Goal: Task Accomplishment & Management: Manage account settings

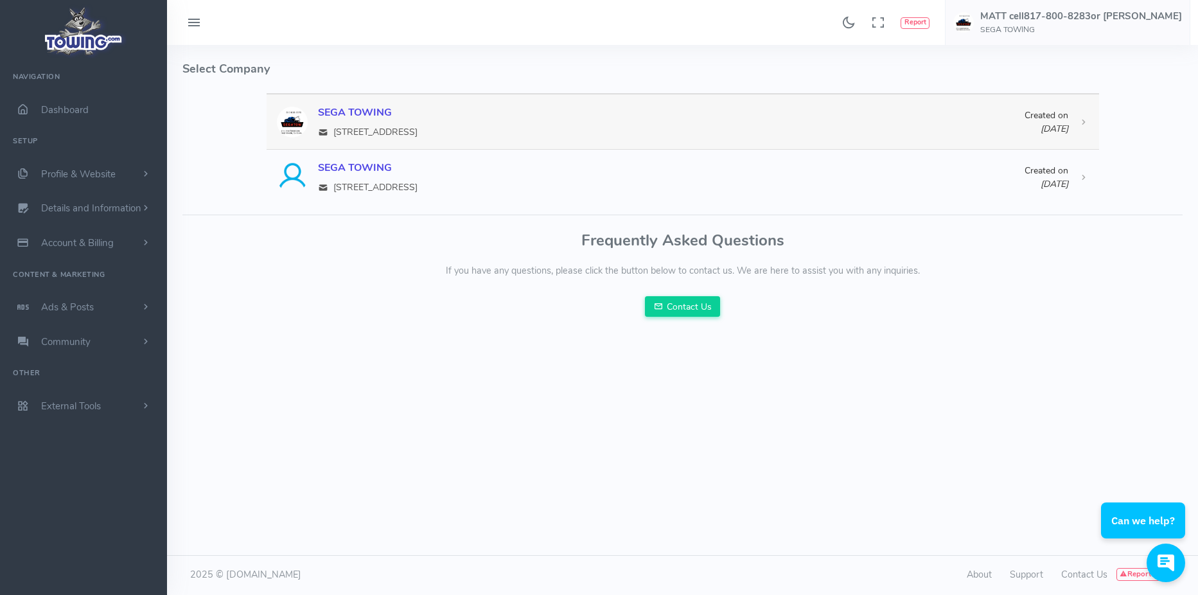
click at [372, 121] on div "SEGA TOWING 2711 S RIVERSIDE, TX 76104" at bounding box center [671, 122] width 707 height 34
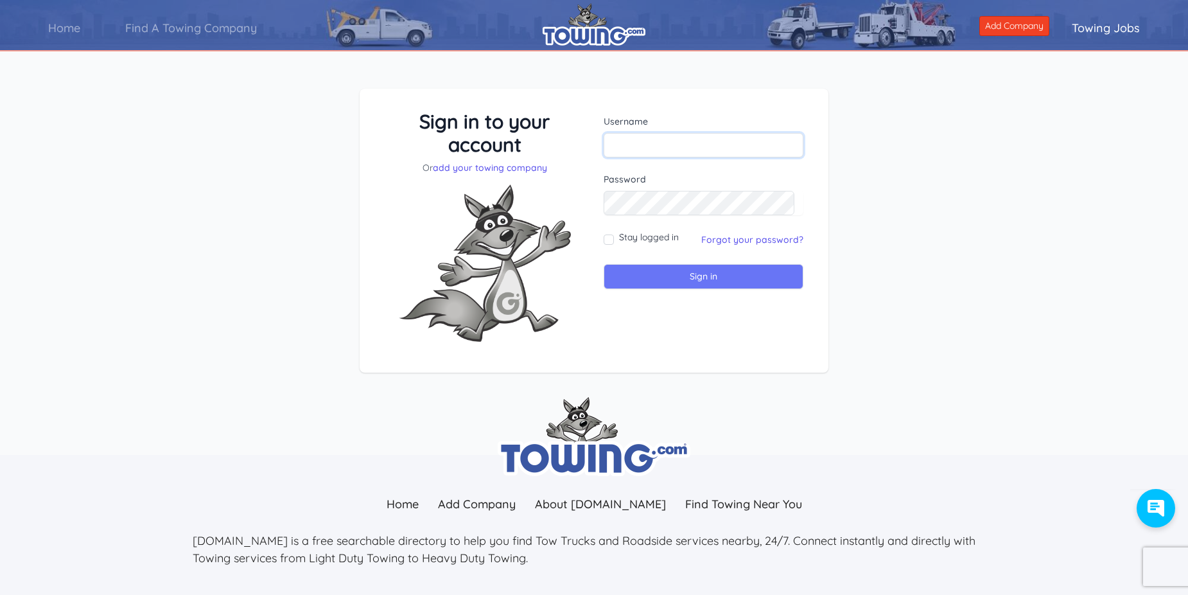
type input "segatow"
click at [671, 279] on input "Sign in" at bounding box center [704, 276] width 200 height 25
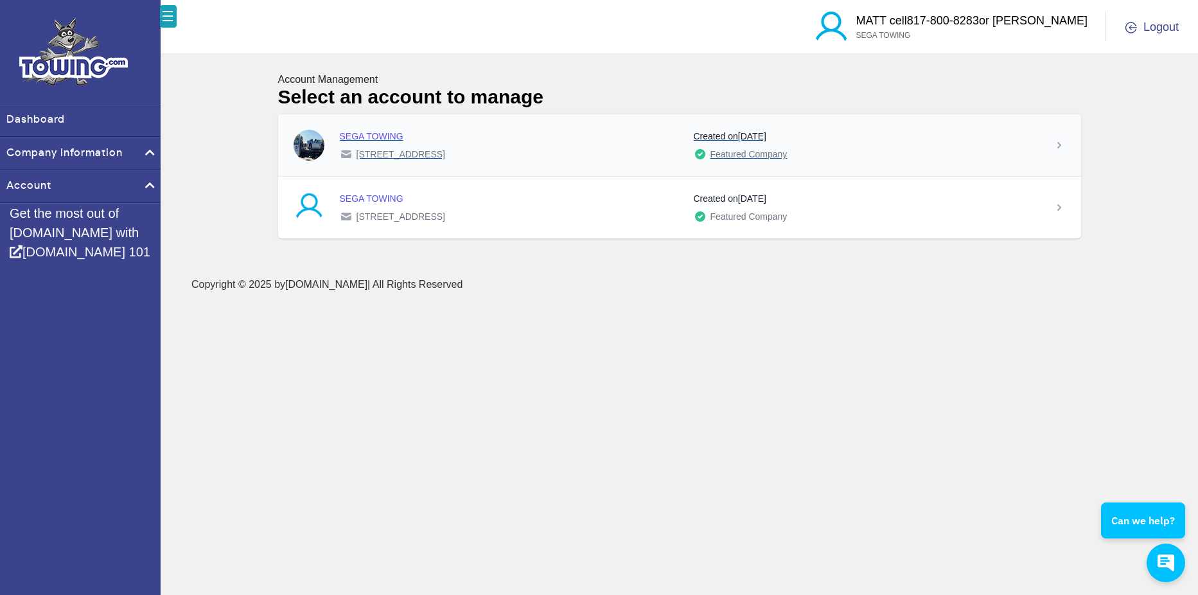
click at [361, 137] on div "SEGA TOWING" at bounding box center [512, 136] width 344 height 13
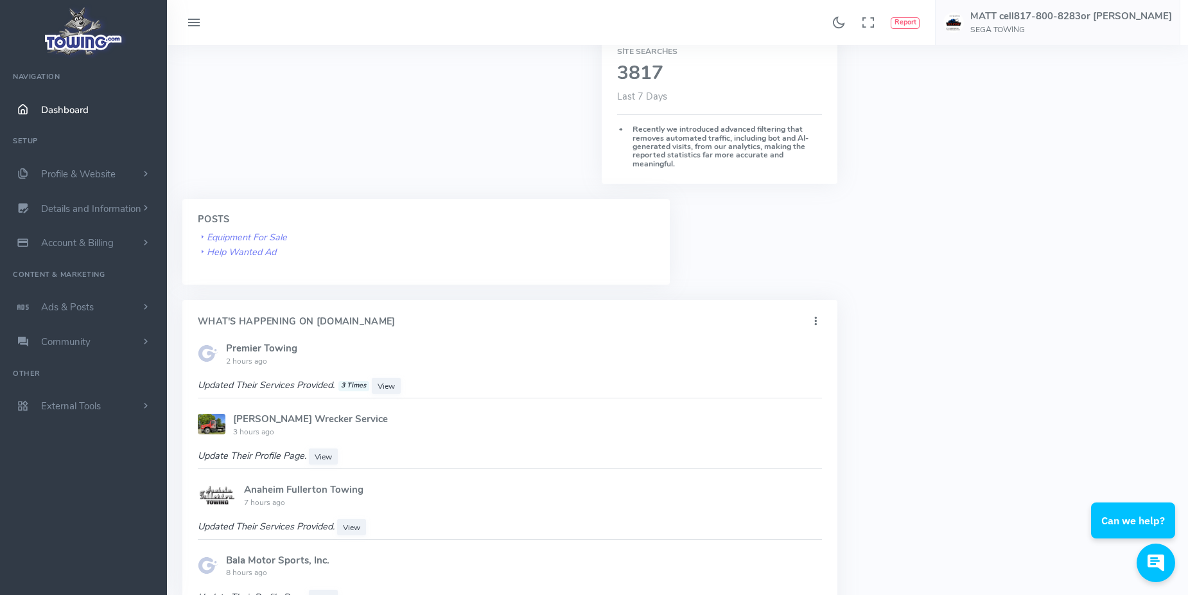
scroll to position [514, 0]
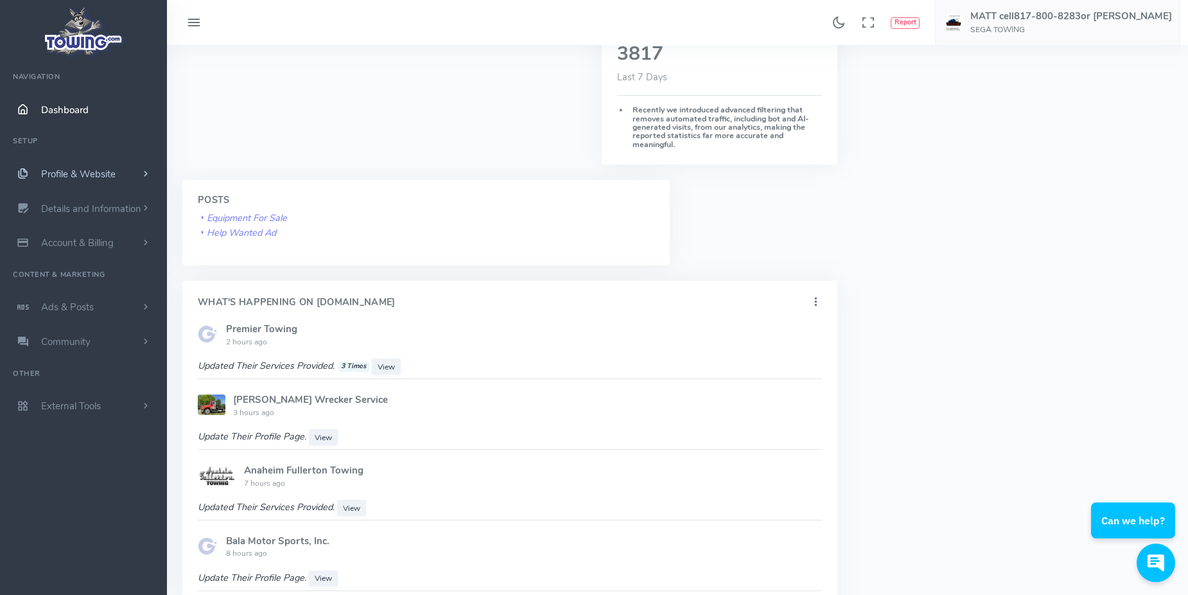
click at [82, 170] on span "Profile & Website" at bounding box center [78, 174] width 75 height 13
click at [77, 198] on link "Homepage Content" at bounding box center [99, 199] width 135 height 26
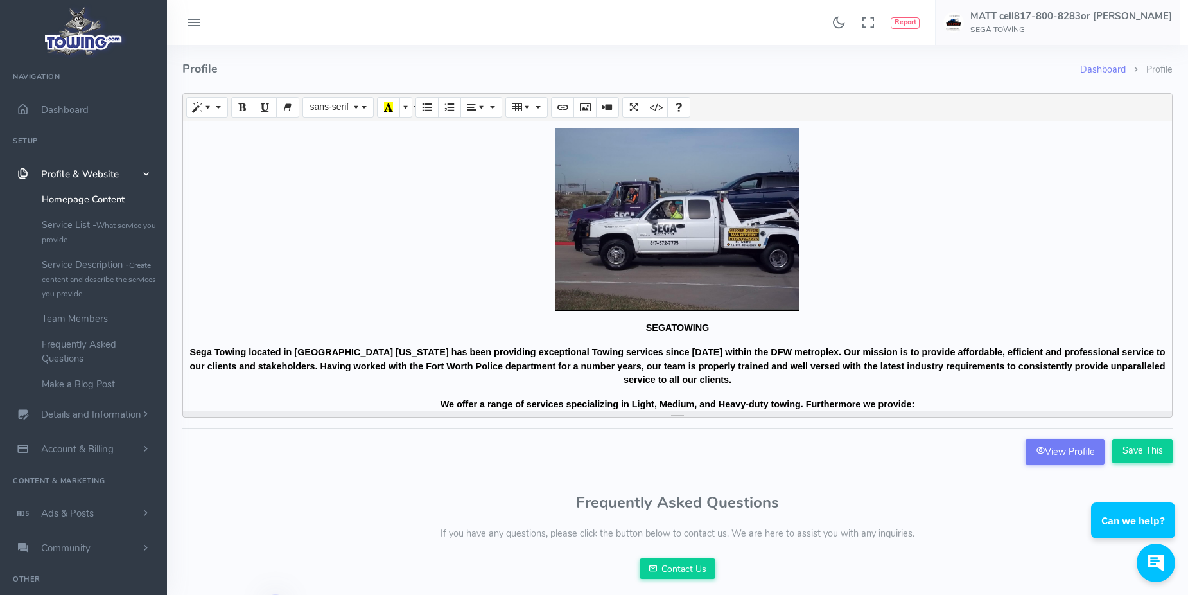
click at [645, 215] on div "Create your long description... SEGATOWING Sega Towing located in Fort Worth Te…" at bounding box center [677, 265] width 989 height 289
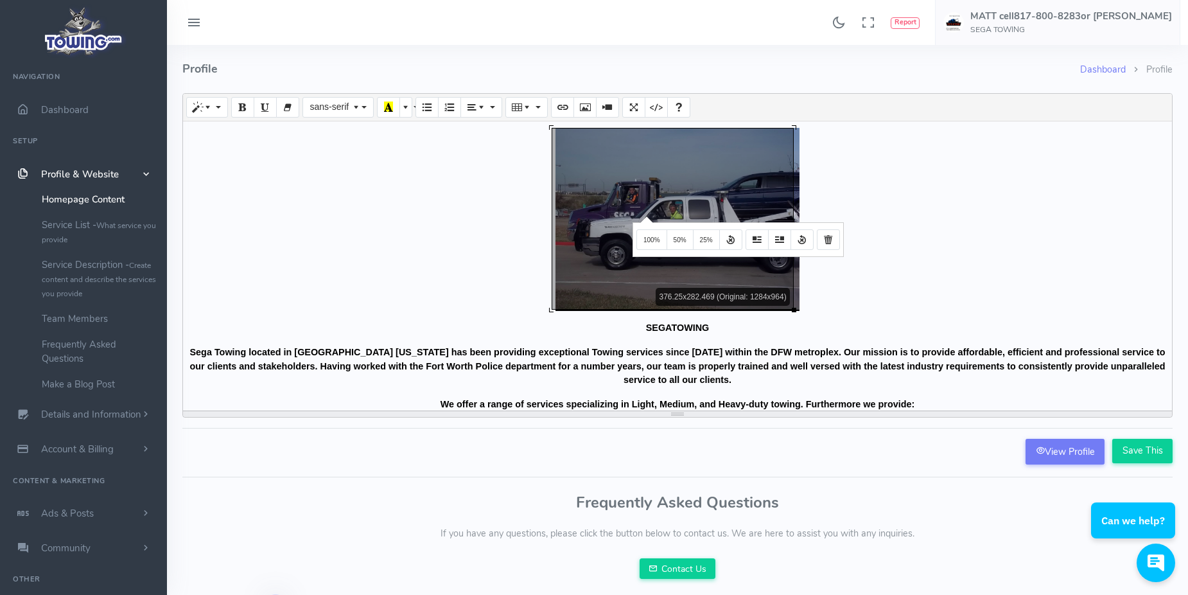
click at [964, 250] on p at bounding box center [677, 219] width 976 height 183
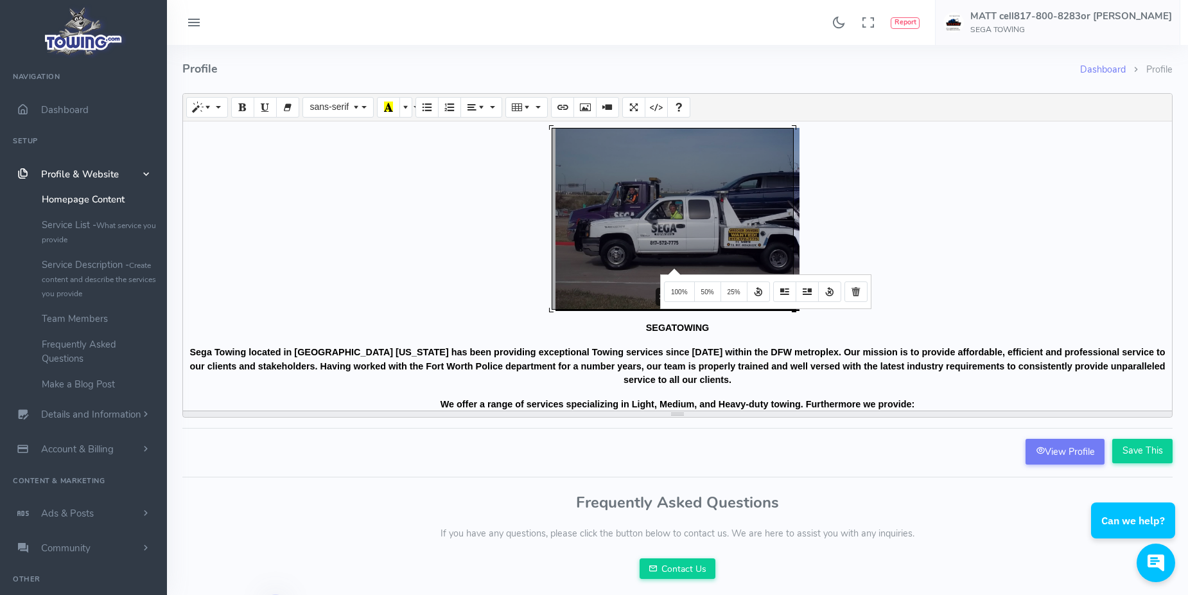
click at [673, 267] on div "Create your long description... 376.25x282.469 (Original: 1284x964) SEGATOWING …" at bounding box center [677, 265] width 989 height 289
click at [852, 295] on icon "Remove Image" at bounding box center [856, 291] width 9 height 10
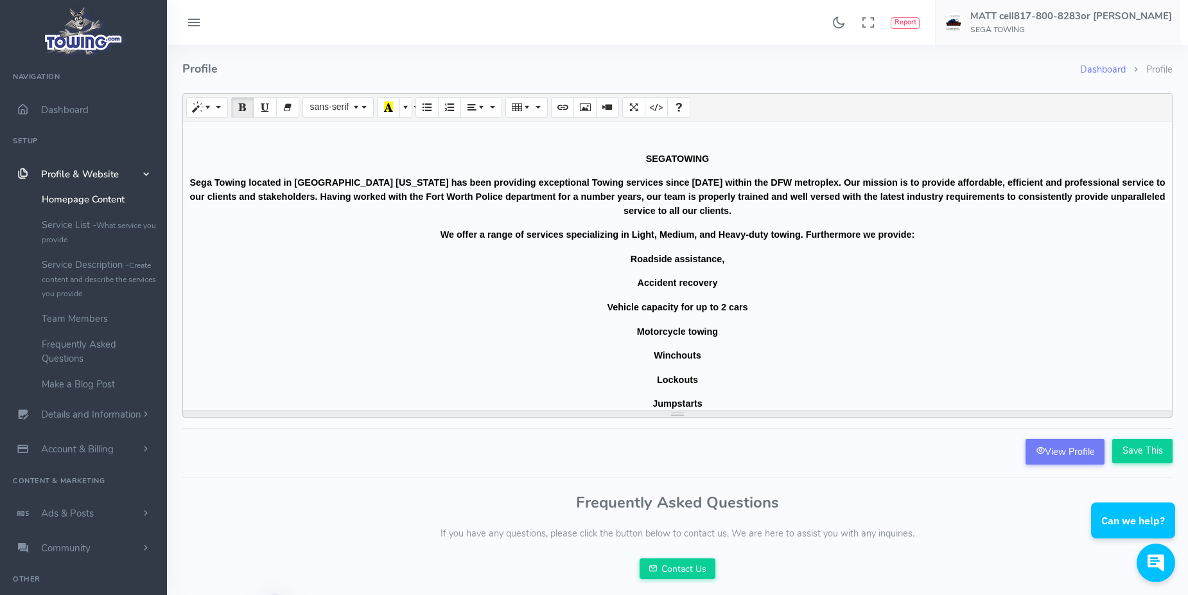
click at [673, 133] on p at bounding box center [677, 135] width 976 height 14
click at [590, 107] on button "Picture" at bounding box center [585, 107] width 23 height 21
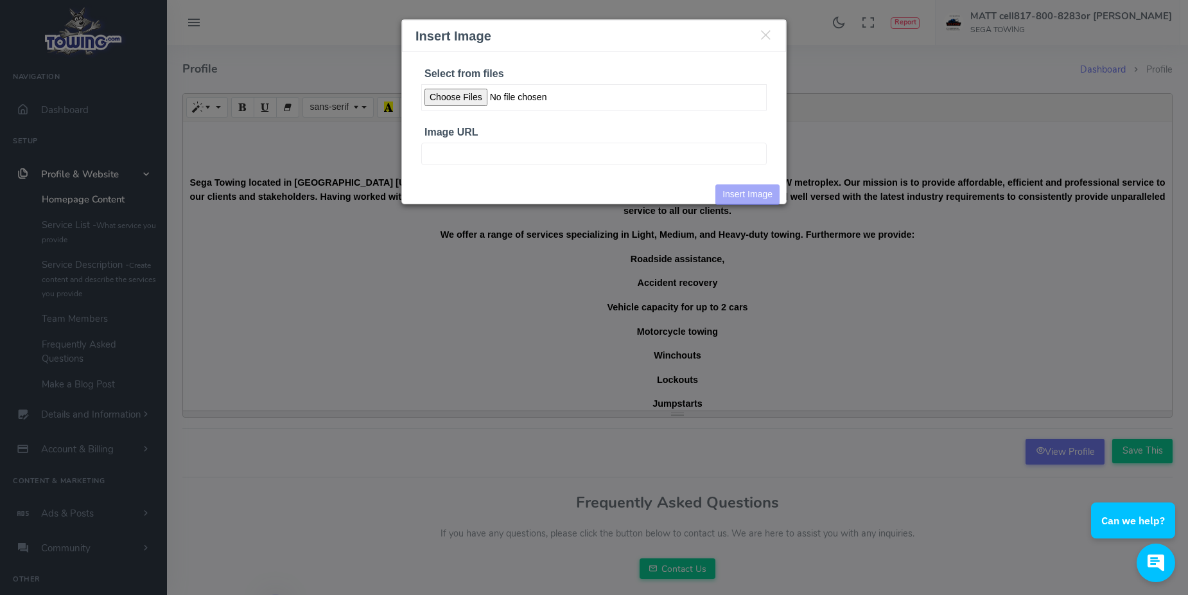
click at [471, 99] on input "Select from files" at bounding box center [594, 97] width 346 height 26
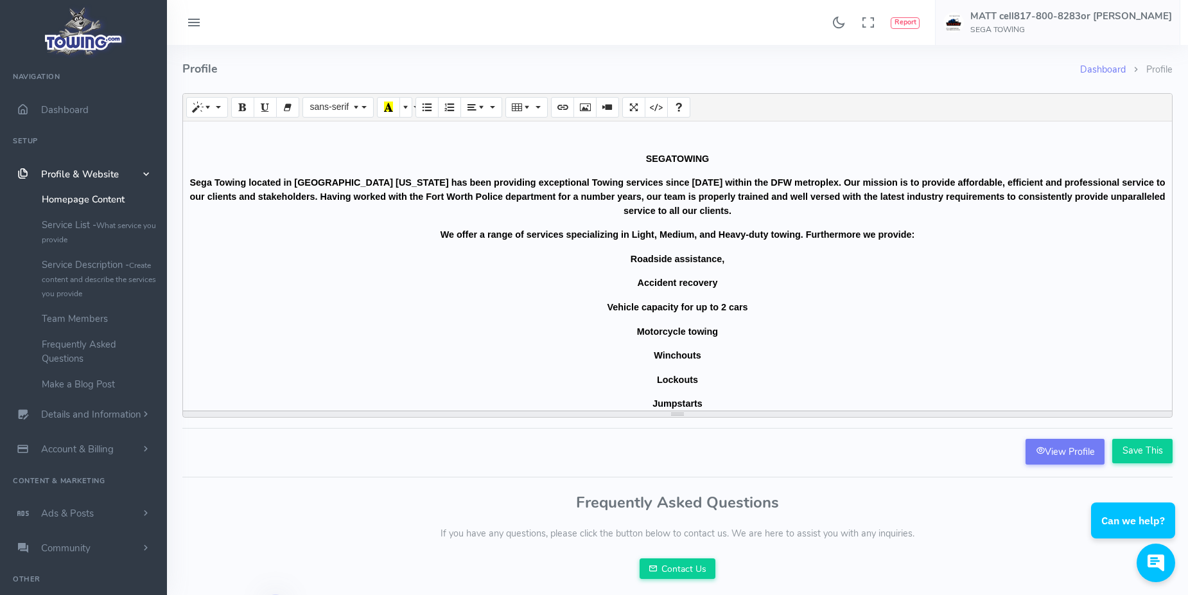
click at [676, 132] on p at bounding box center [677, 135] width 976 height 14
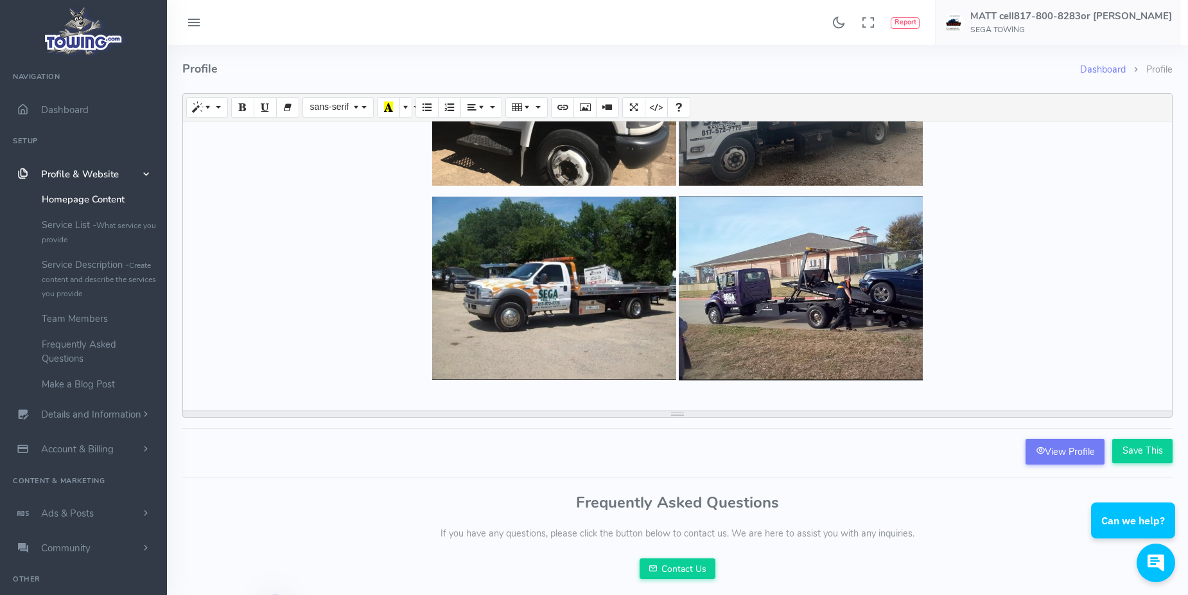
scroll to position [1364, 0]
click at [1137, 453] on input "Save This" at bounding box center [1143, 451] width 60 height 24
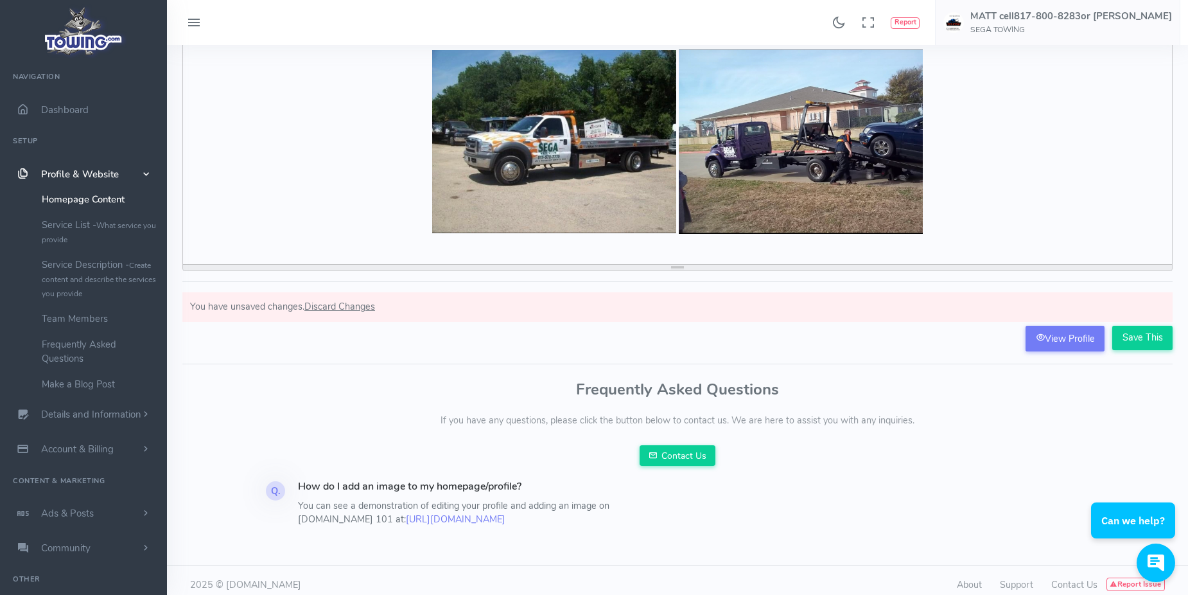
scroll to position [196, 0]
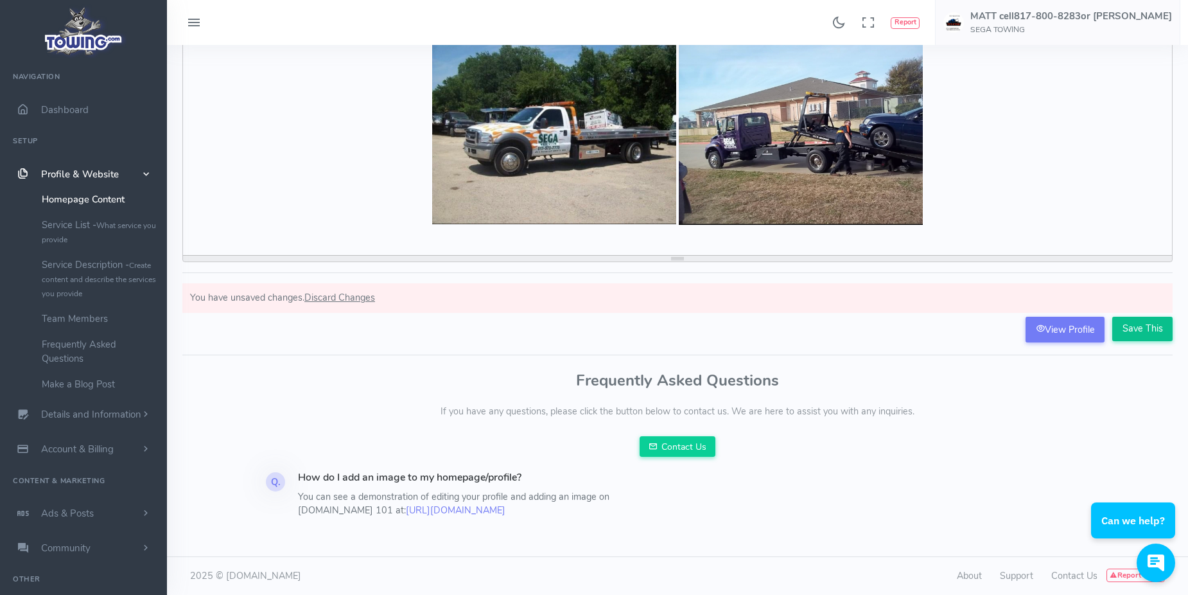
click at [1146, 325] on input "Save This" at bounding box center [1143, 329] width 60 height 24
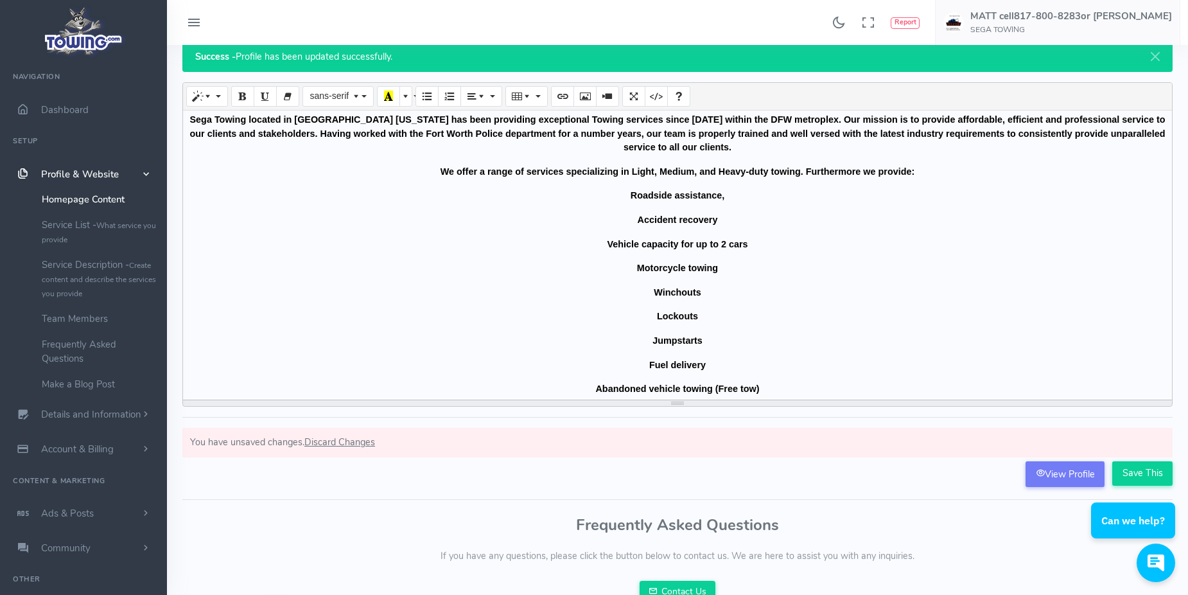
scroll to position [196, 0]
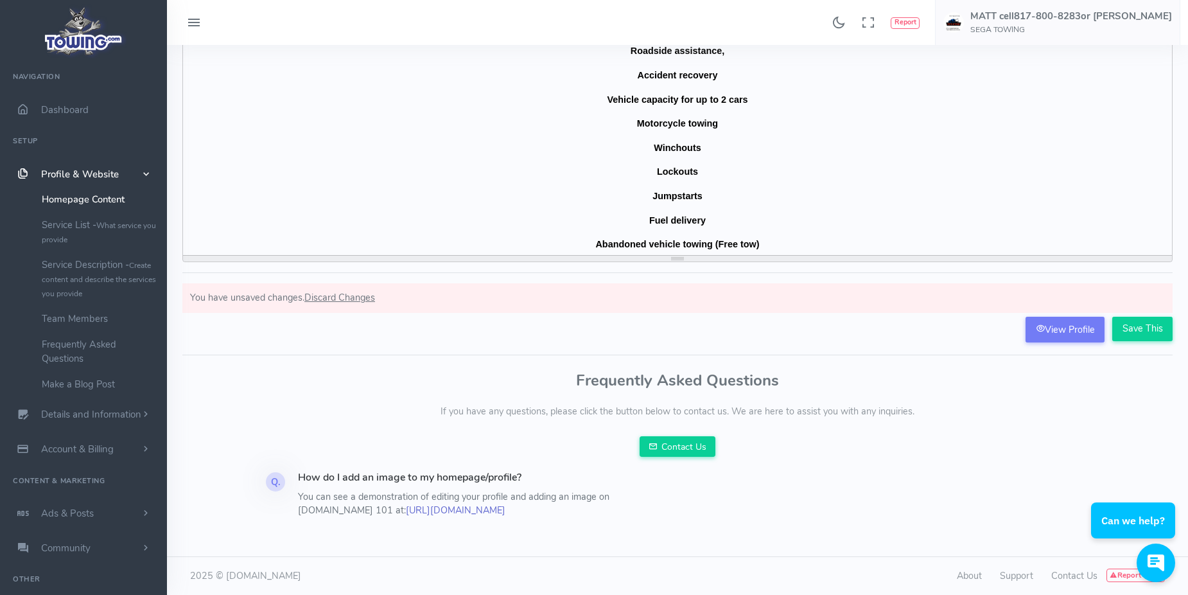
click at [439, 509] on link "https://info.towing.com/towing-101-customize-your-profile/" at bounding box center [456, 510] width 100 height 13
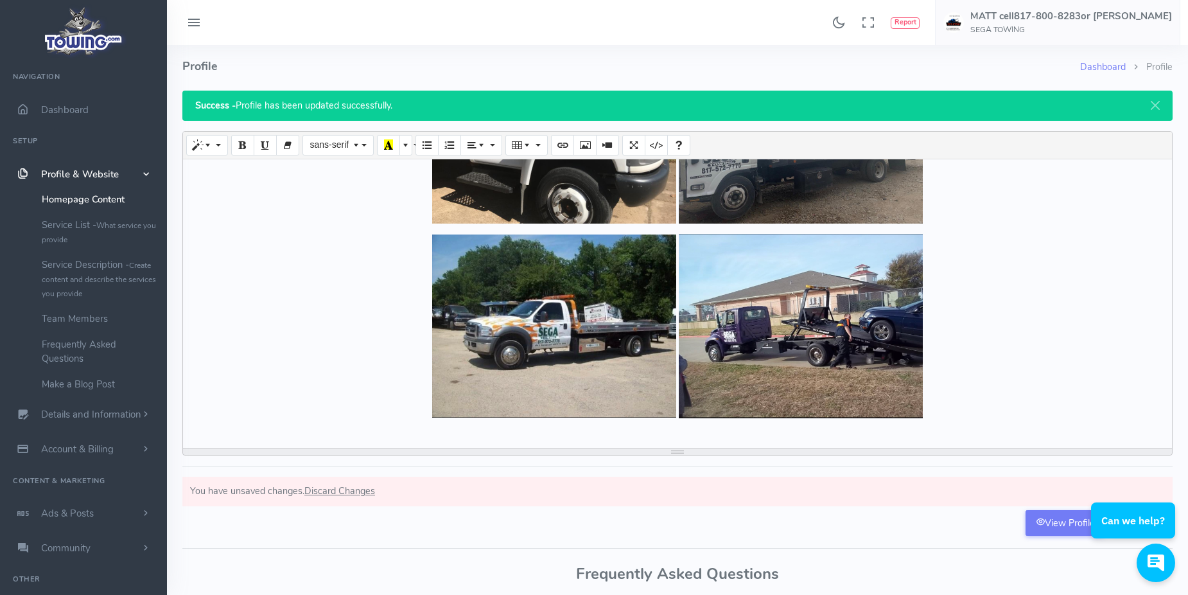
scroll to position [0, 0]
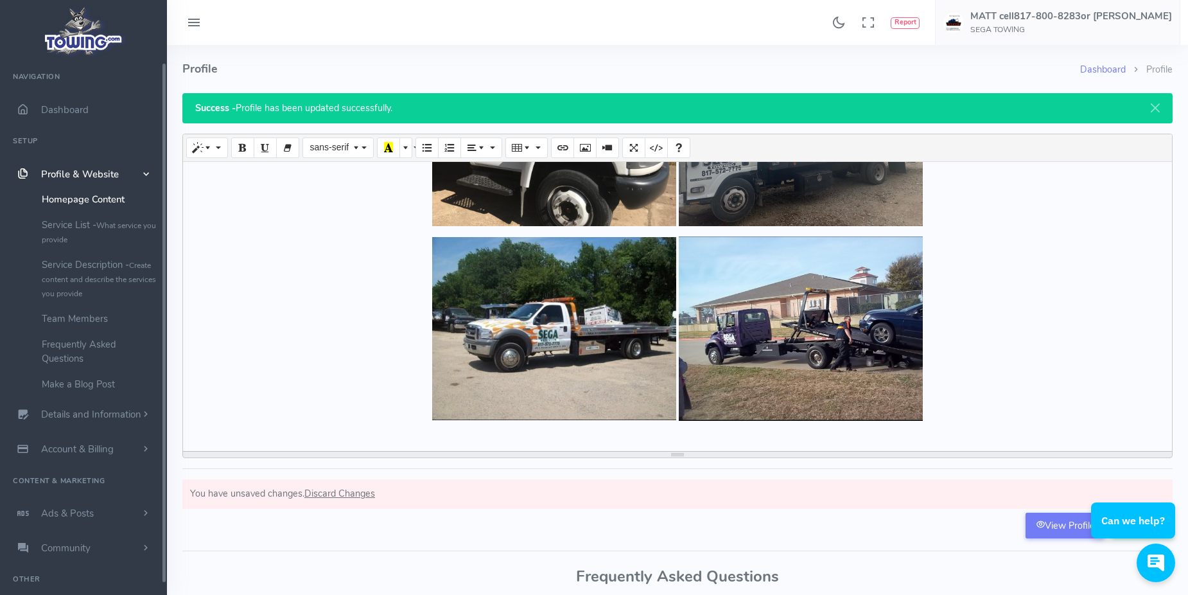
click at [65, 173] on span "Profile & Website" at bounding box center [80, 174] width 78 height 13
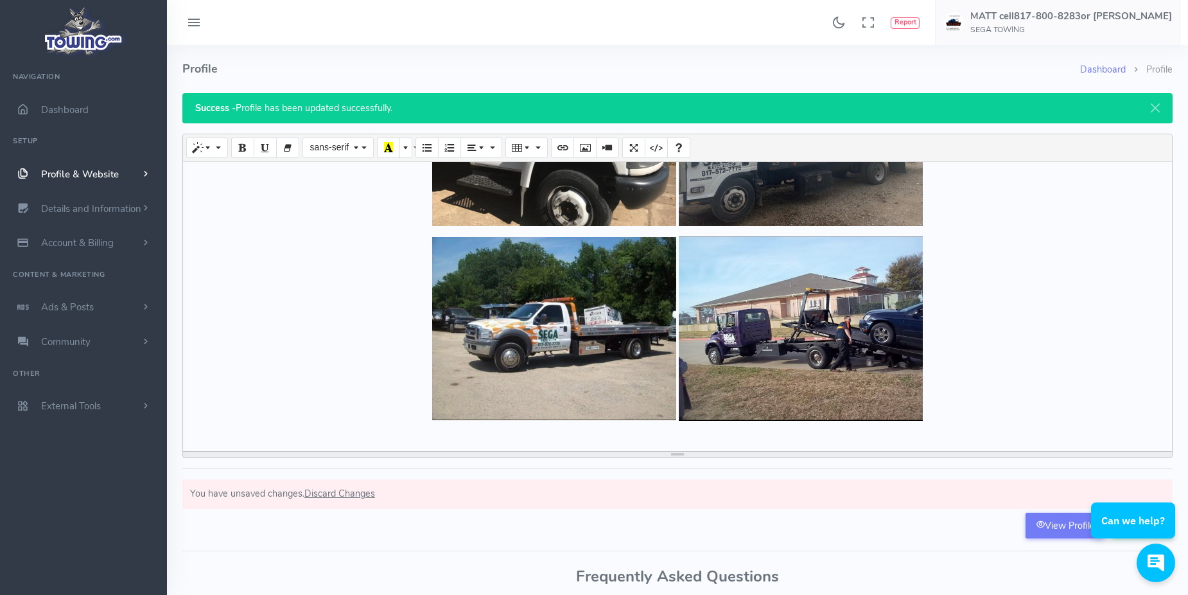
click at [65, 173] on span "Profile & Website" at bounding box center [80, 174] width 78 height 13
click at [84, 200] on link "Homepage Content" at bounding box center [99, 199] width 135 height 26
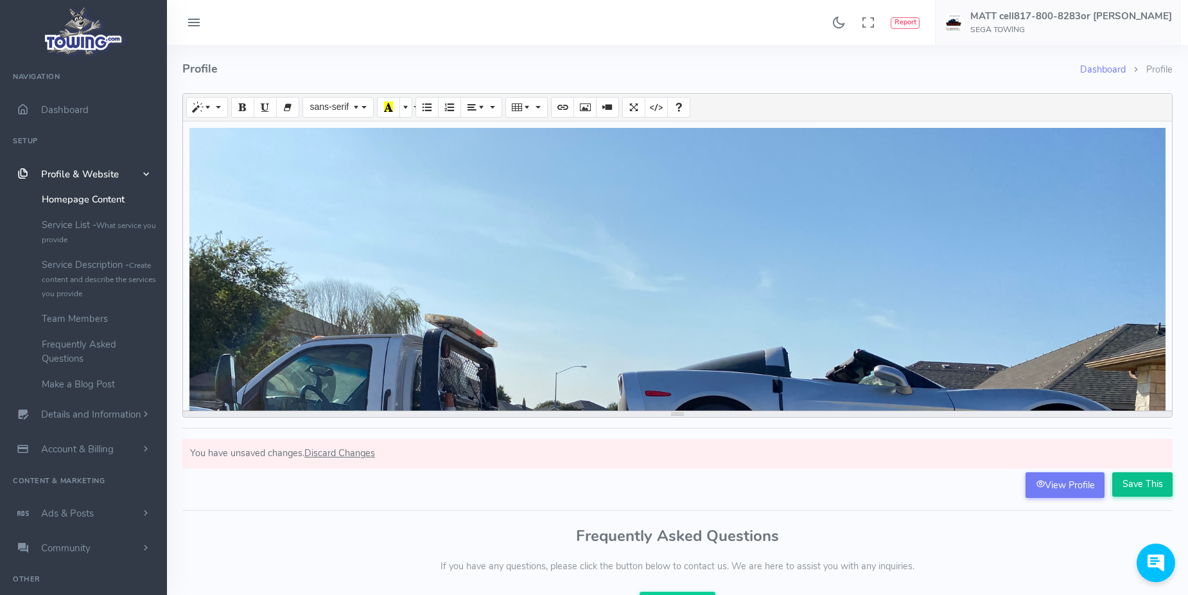
click at [1148, 482] on input "Save This" at bounding box center [1143, 484] width 60 height 24
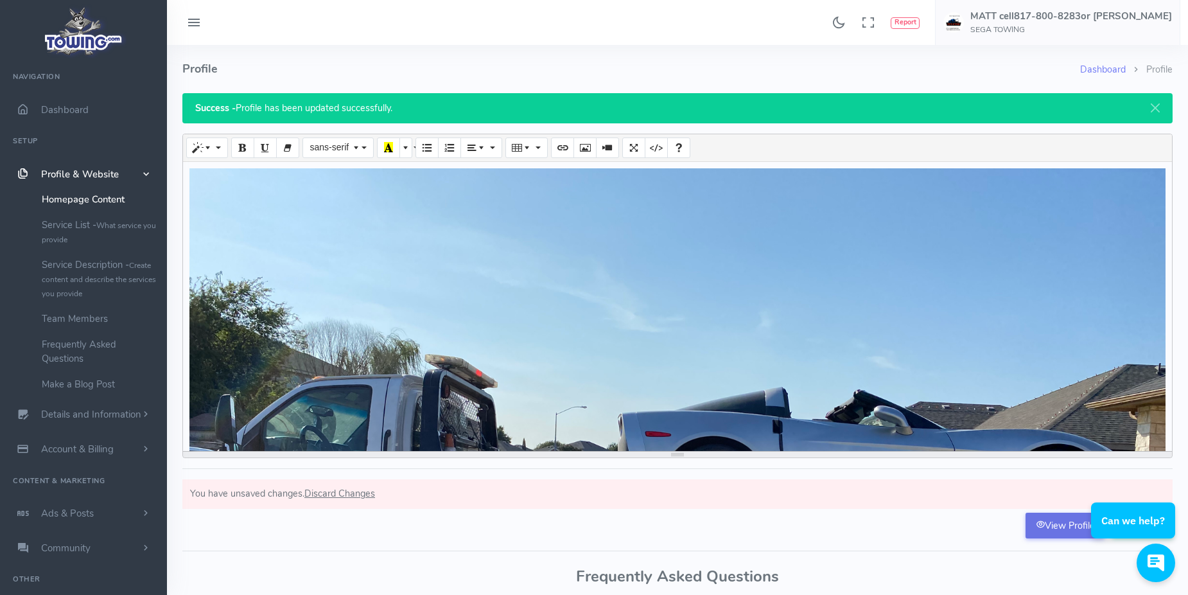
click at [1055, 522] on link "View Profile" at bounding box center [1065, 526] width 79 height 26
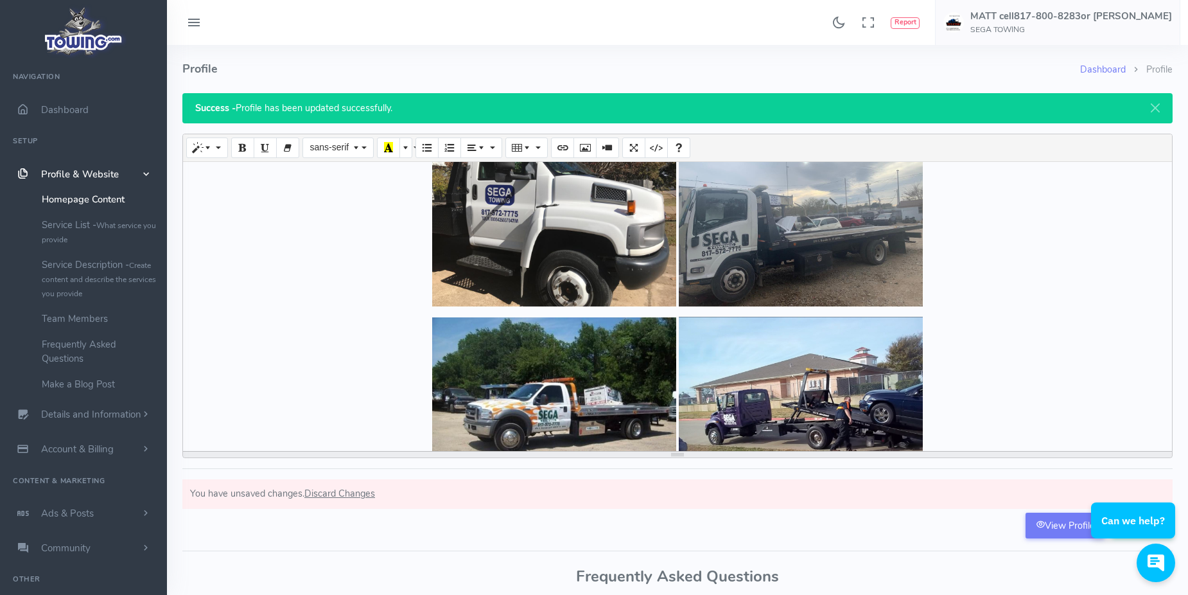
scroll to position [1285, 0]
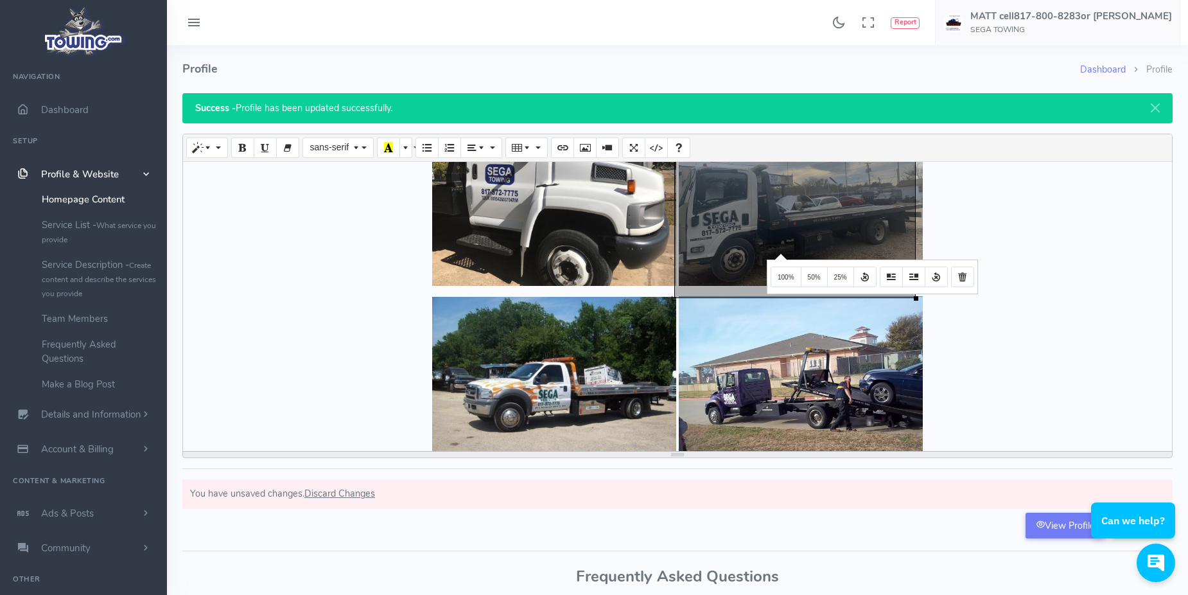
click at [779, 252] on div "Create your long description... 376.25x282.188 (Original: 1080x810) SEGATOWING …" at bounding box center [677, 306] width 989 height 289
click at [959, 279] on icon "Remove Image" at bounding box center [962, 276] width 9 height 10
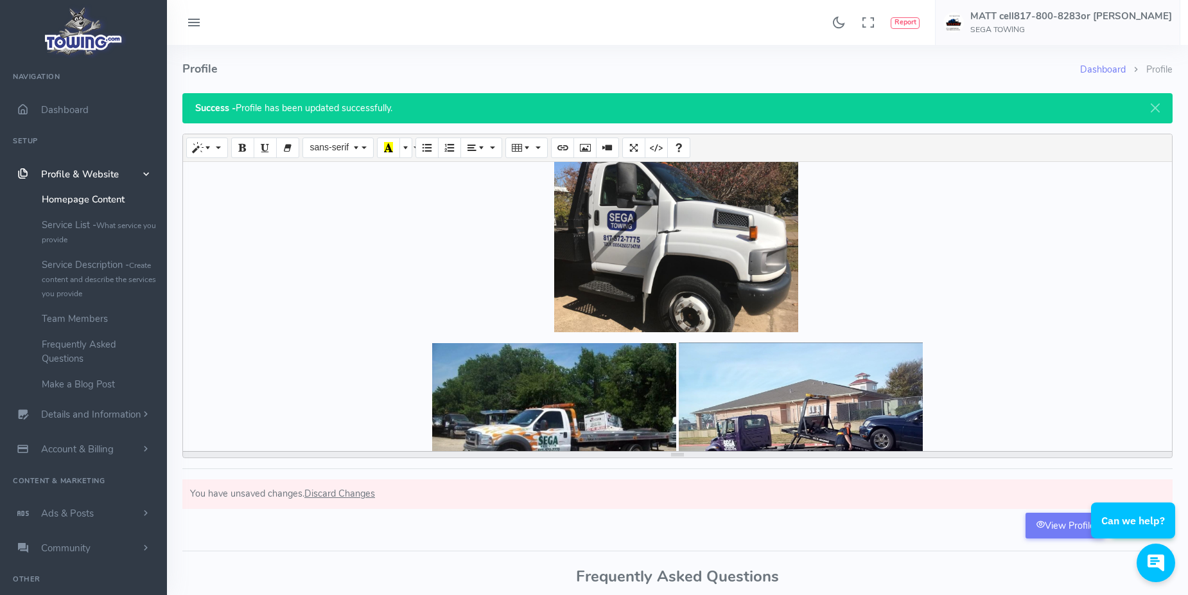
scroll to position [1325, 0]
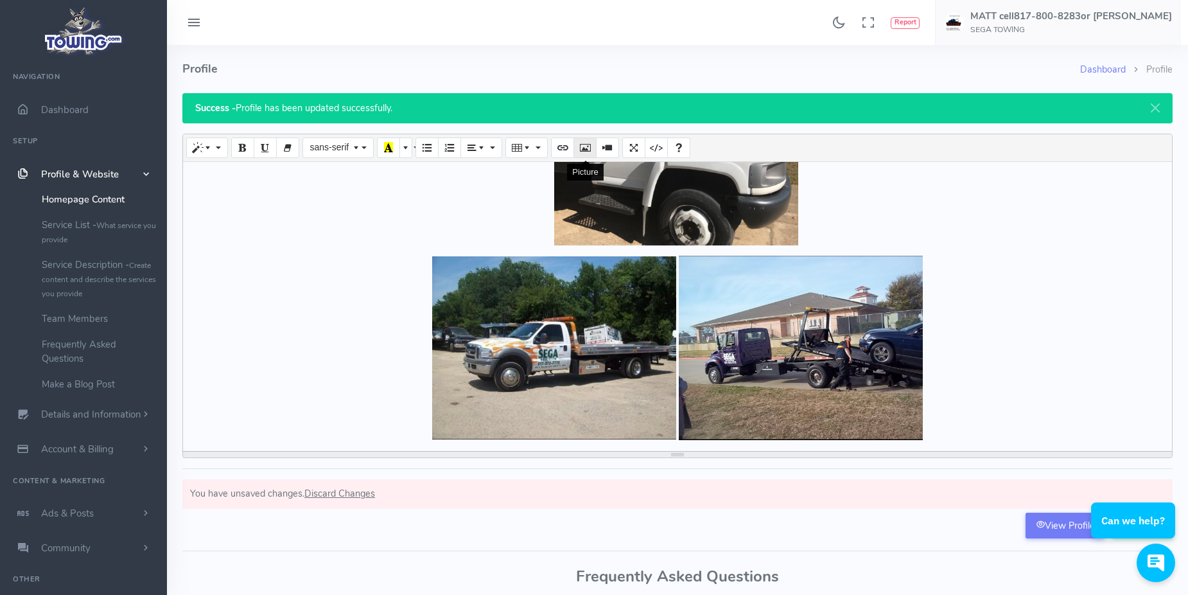
click at [588, 146] on icon "Picture" at bounding box center [585, 147] width 9 height 10
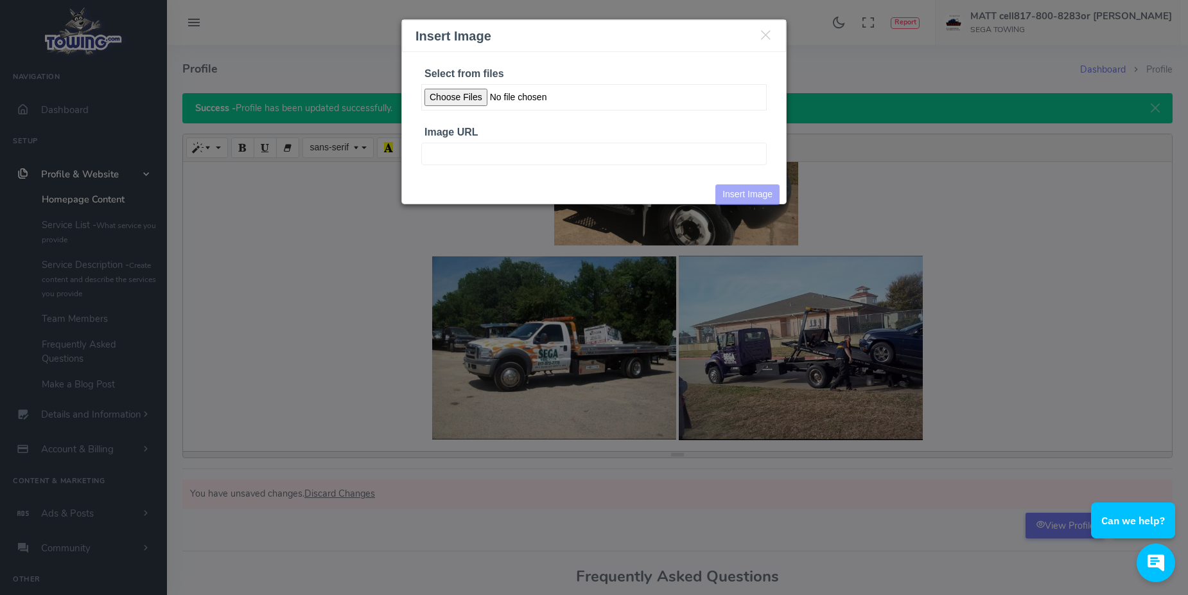
click at [444, 100] on input "Select from files" at bounding box center [594, 97] width 346 height 26
click at [434, 99] on input "Select from files" at bounding box center [594, 97] width 346 height 26
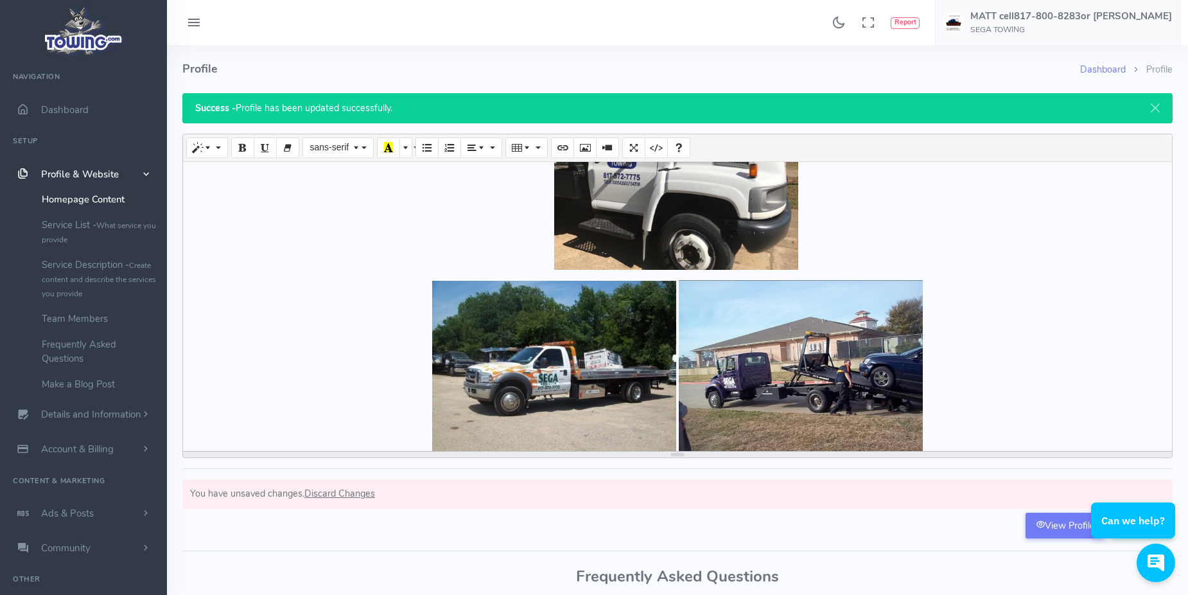
scroll to position [2097, 0]
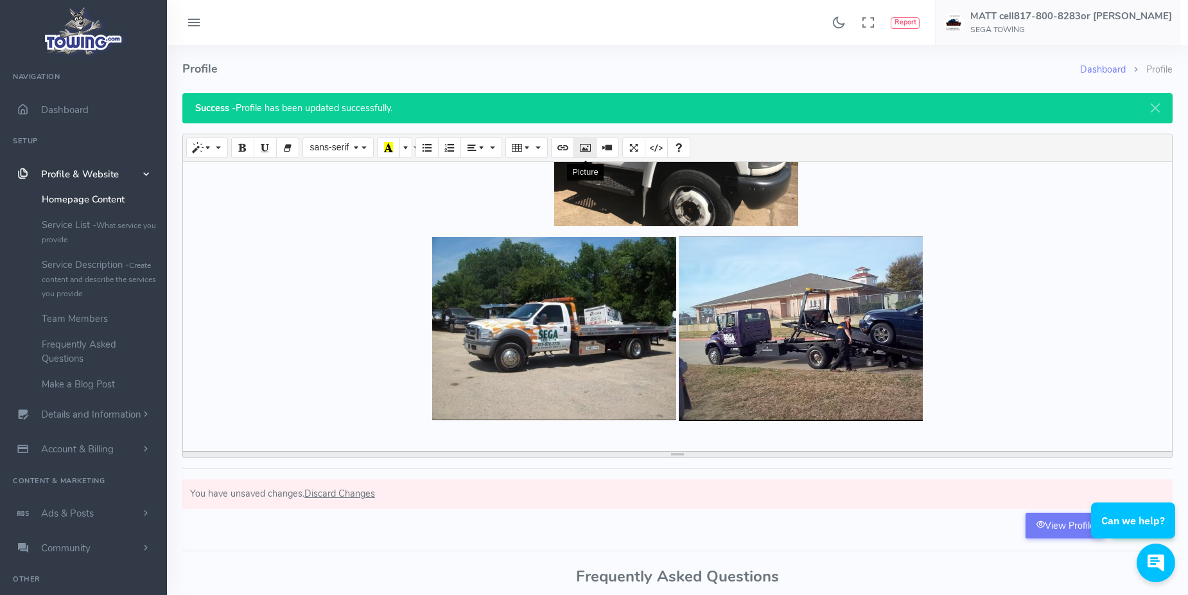
click at [581, 148] on icon "Picture" at bounding box center [585, 147] width 9 height 10
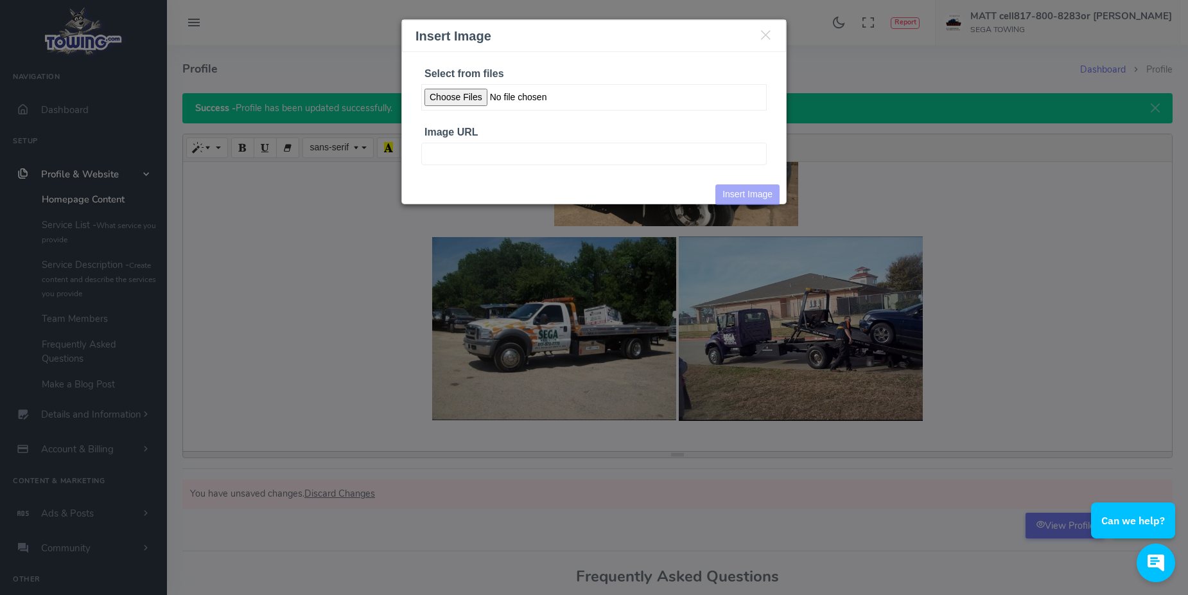
click at [473, 95] on input "Select from files" at bounding box center [594, 97] width 346 height 26
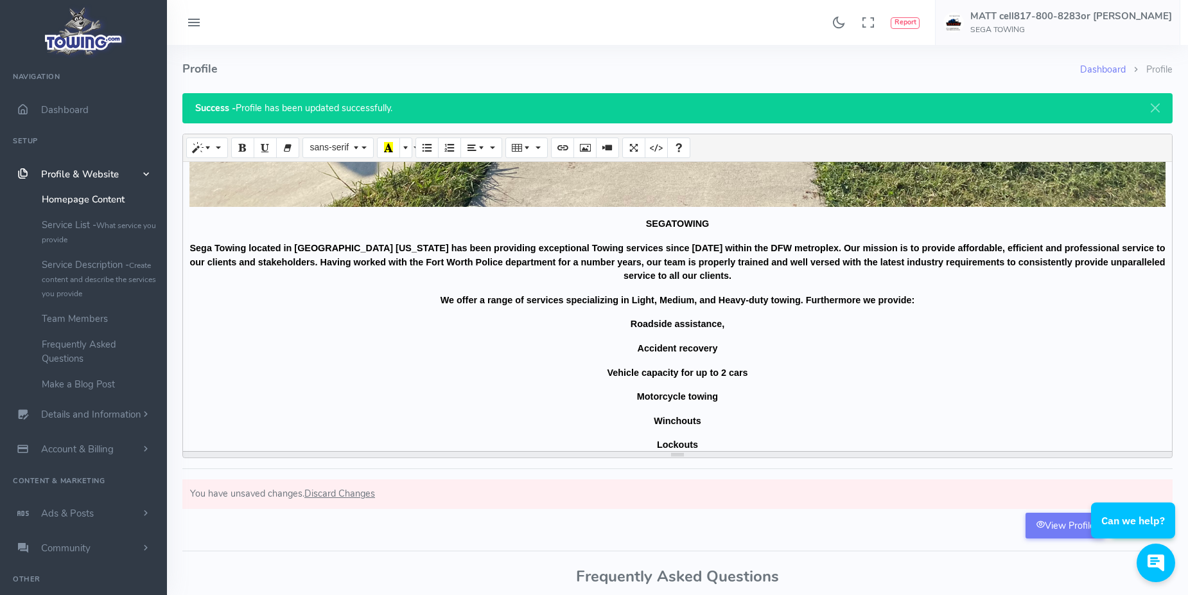
scroll to position [2184, 0]
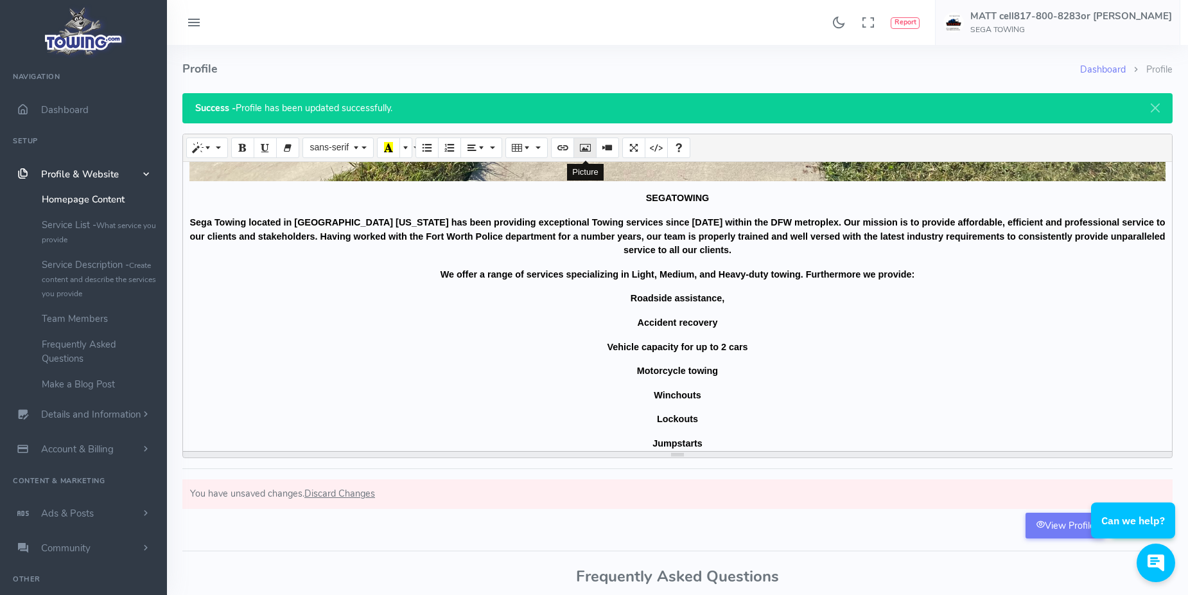
click at [584, 148] on icon "Picture" at bounding box center [585, 147] width 9 height 10
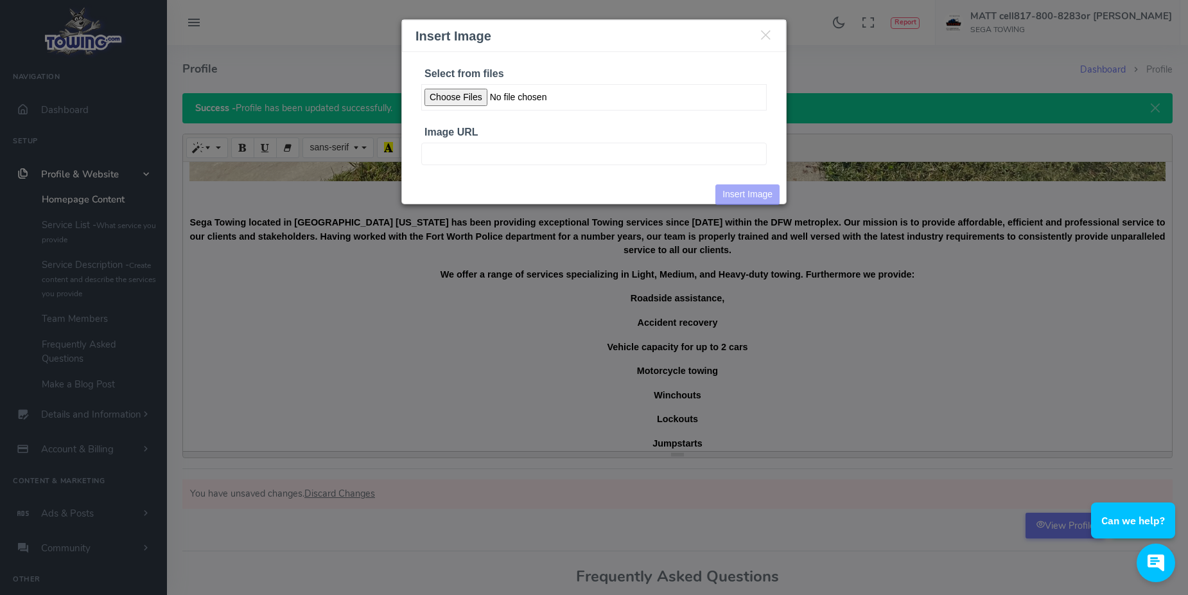
click at [441, 96] on input "Select from files" at bounding box center [594, 97] width 346 height 26
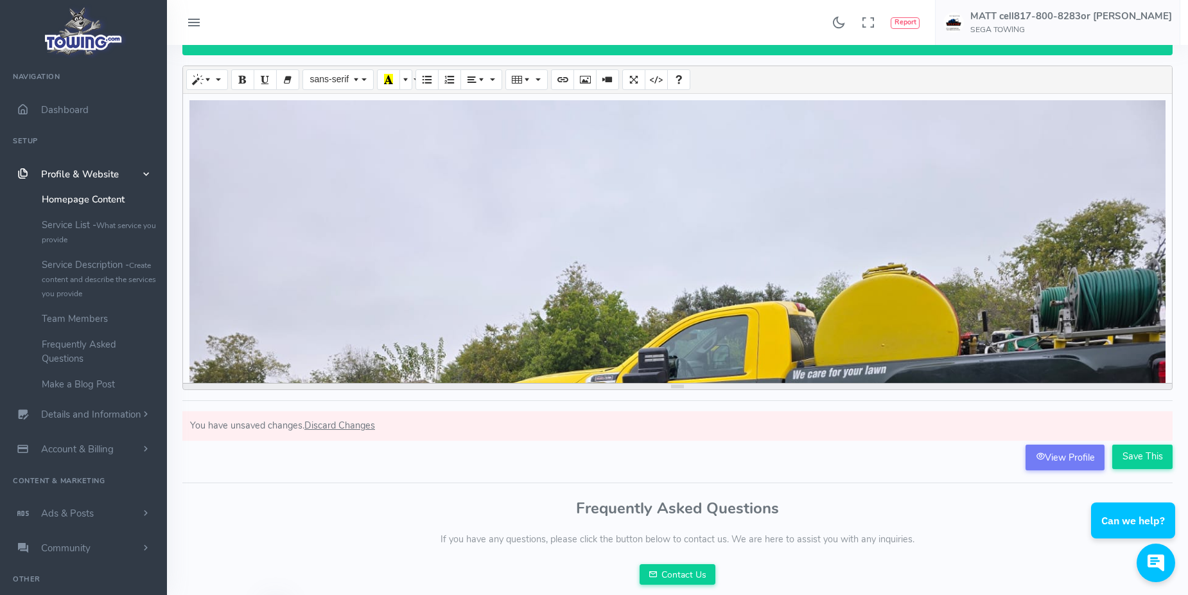
scroll to position [128, 0]
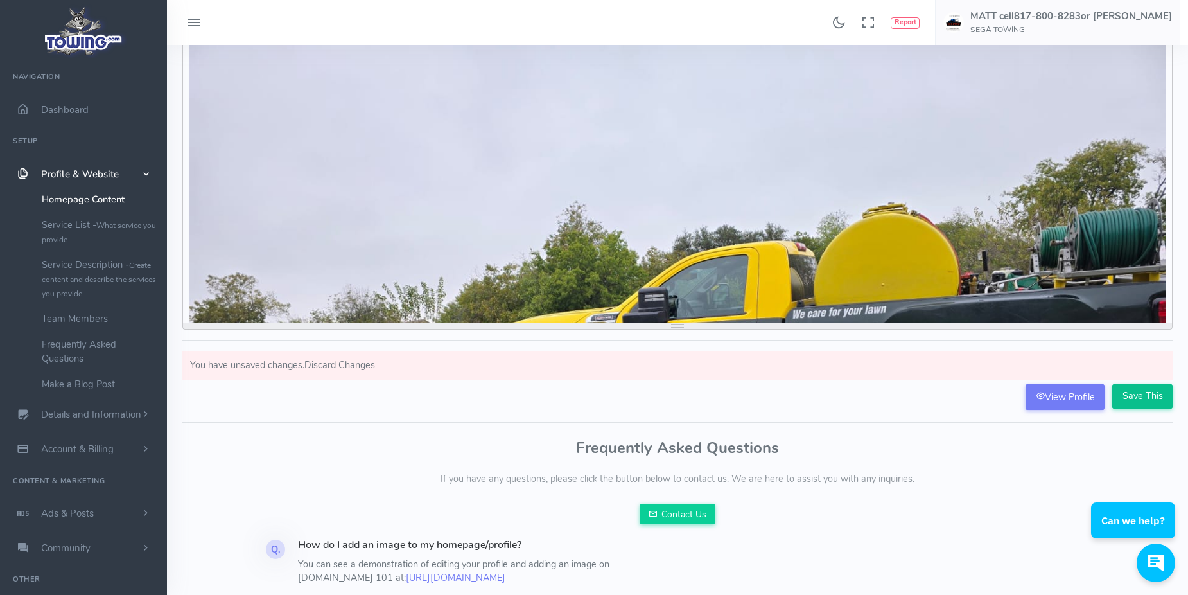
click at [1127, 389] on input "Save This" at bounding box center [1143, 396] width 60 height 24
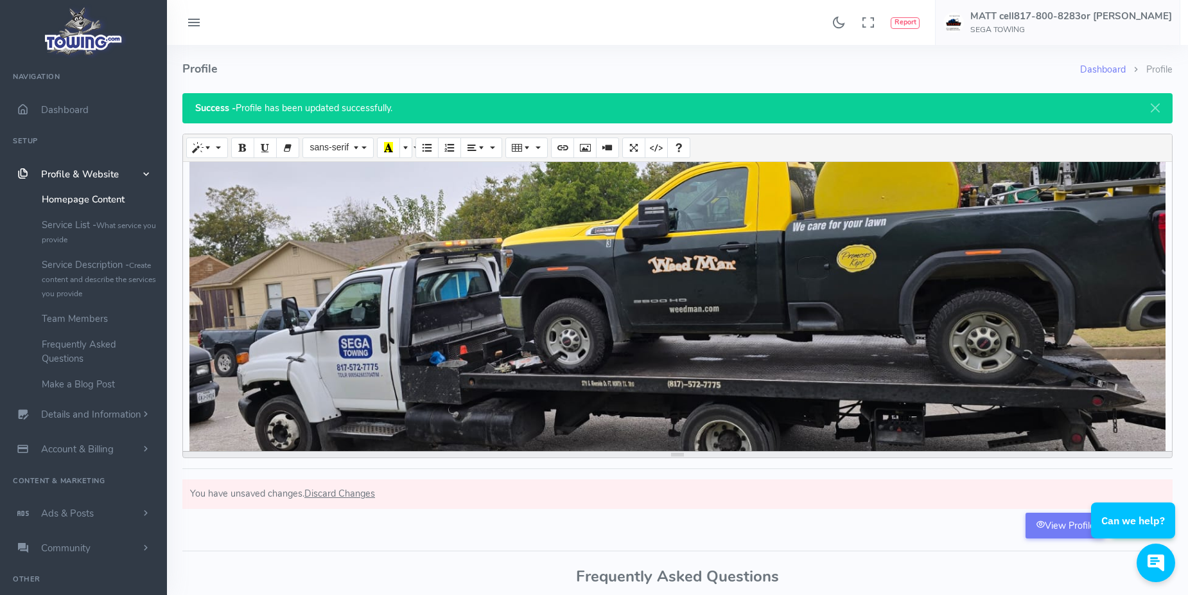
scroll to position [193, 0]
